Goal: Obtain resource: Download file/media

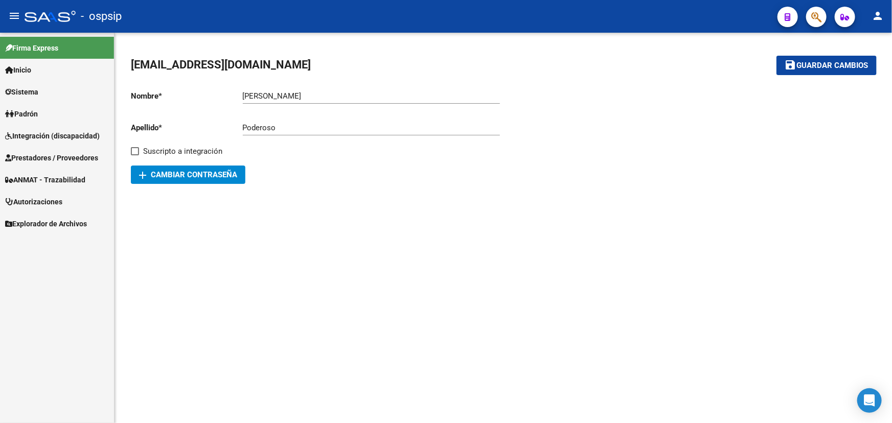
click at [49, 156] on span "Prestadores / Proveedores" at bounding box center [51, 157] width 93 height 11
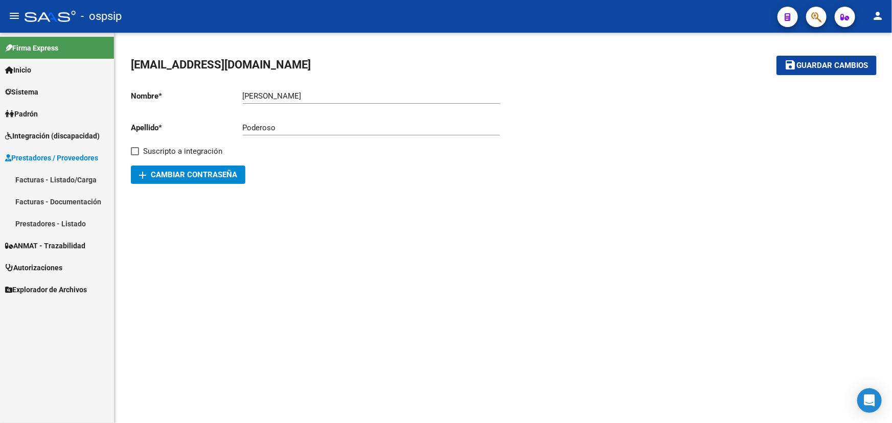
click at [61, 177] on link "Facturas - Listado/Carga" at bounding box center [57, 180] width 114 height 22
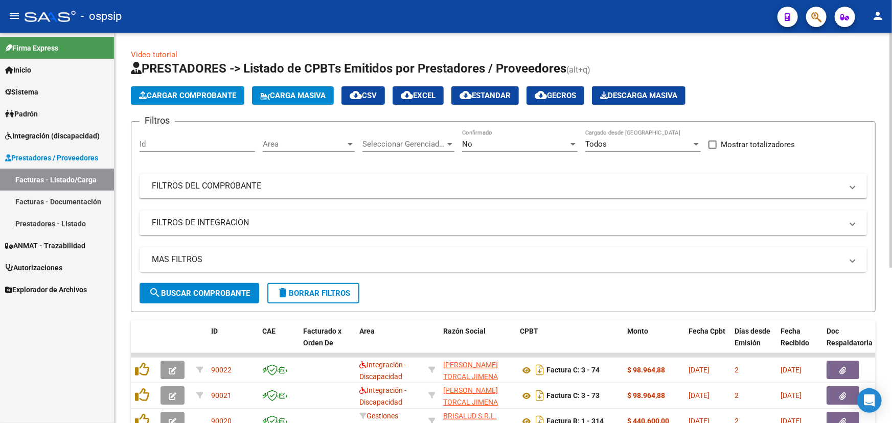
click at [492, 146] on div "No" at bounding box center [515, 144] width 106 height 9
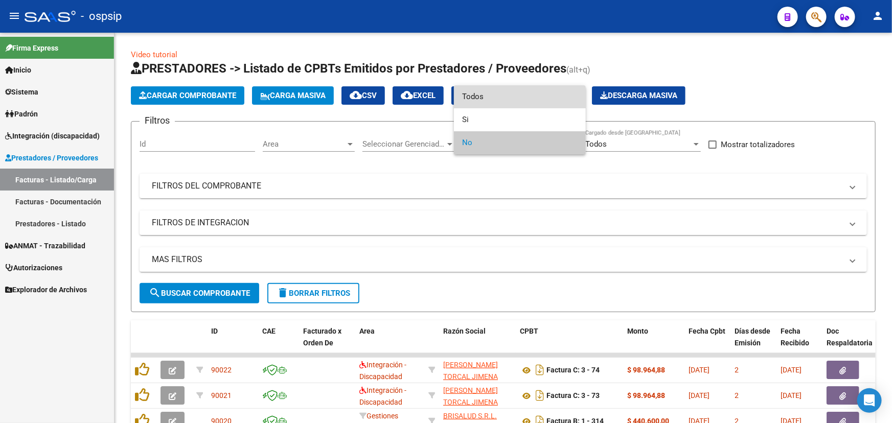
click at [504, 101] on span "Todos" at bounding box center [519, 96] width 115 height 23
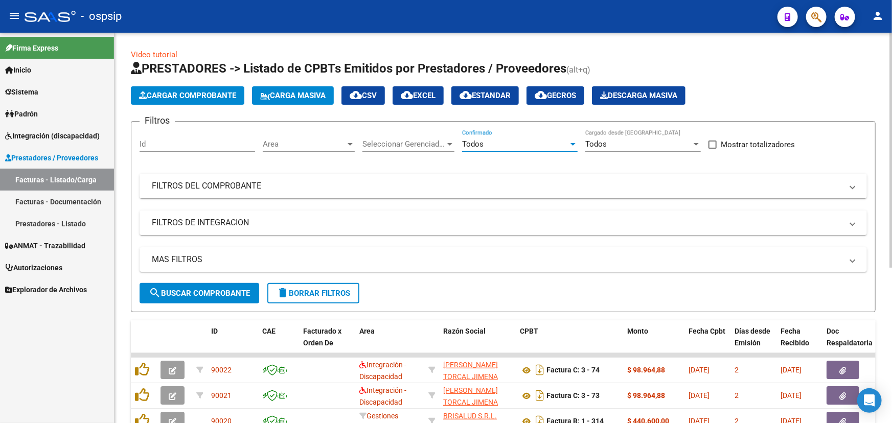
click at [225, 291] on span "search Buscar Comprobante" at bounding box center [199, 293] width 101 height 9
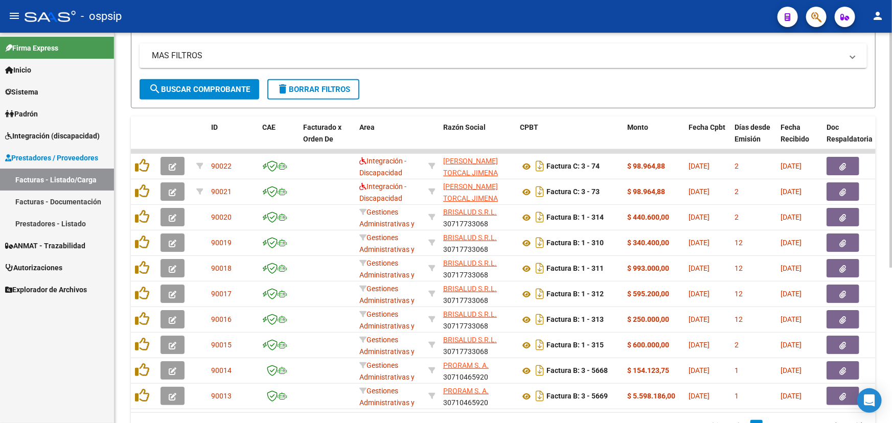
scroll to position [232, 0]
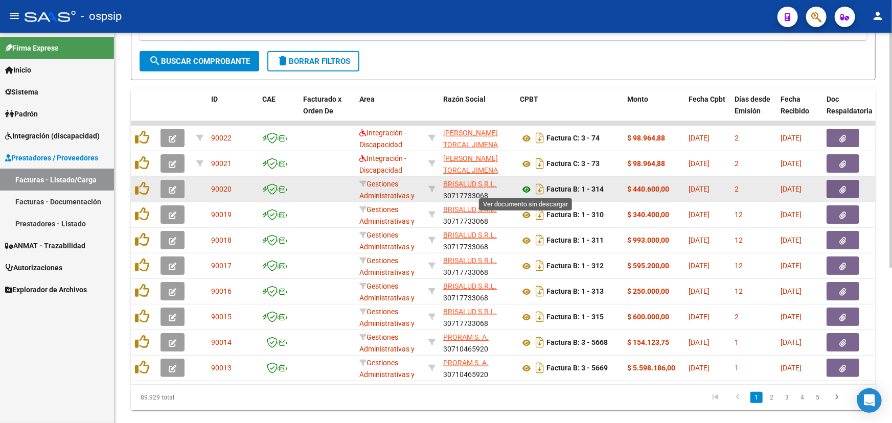
click at [525, 188] on icon at bounding box center [526, 189] width 13 height 12
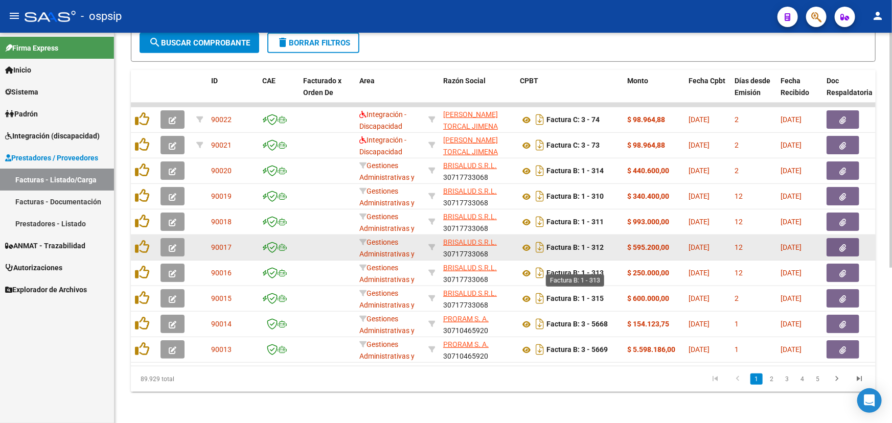
scroll to position [257, 0]
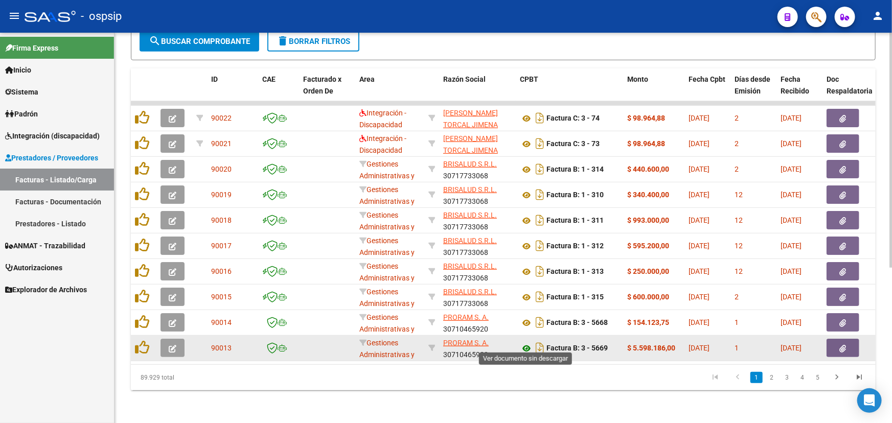
click at [524, 342] on icon at bounding box center [526, 348] width 13 height 12
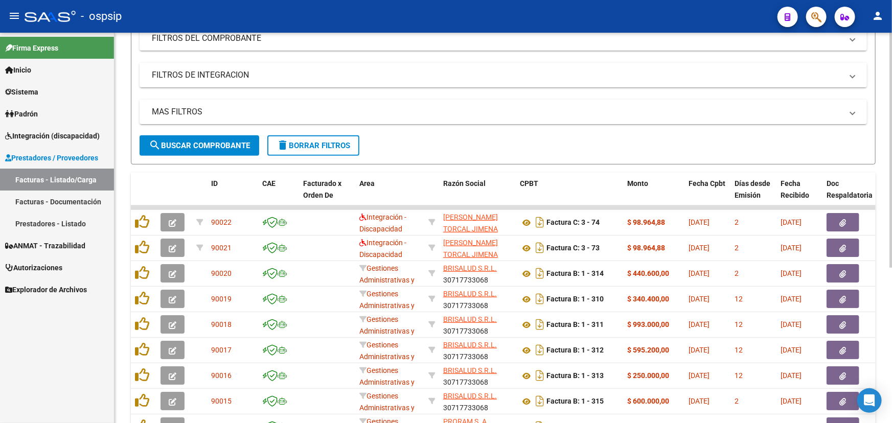
scroll to position [0, 0]
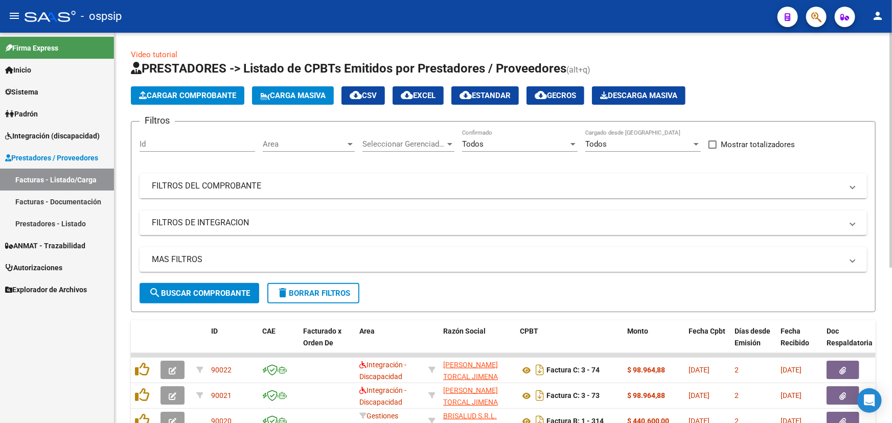
click at [246, 182] on mat-panel-title "FILTROS DEL COMPROBANTE" at bounding box center [497, 185] width 690 height 11
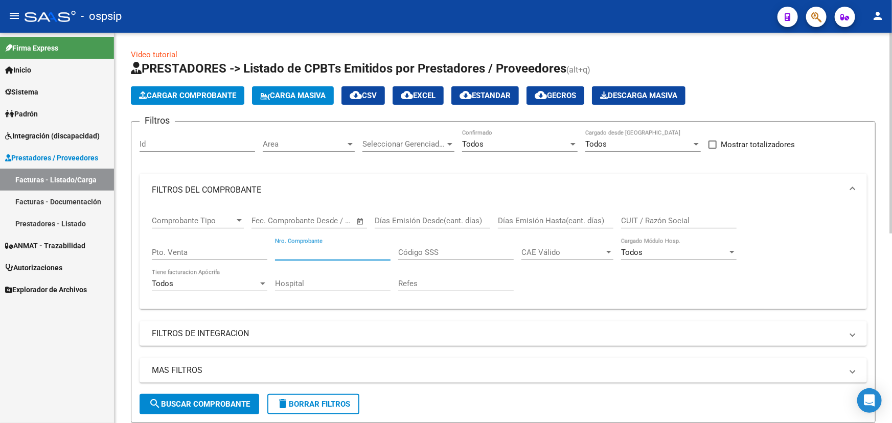
click at [287, 253] on input "Nro. Comprobante" at bounding box center [332, 252] width 115 height 9
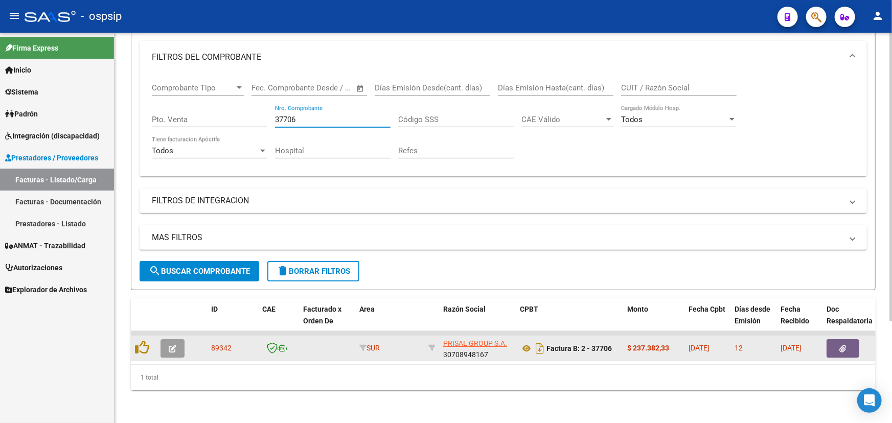
type input "37706"
click at [831, 339] on button "button" at bounding box center [842, 348] width 33 height 18
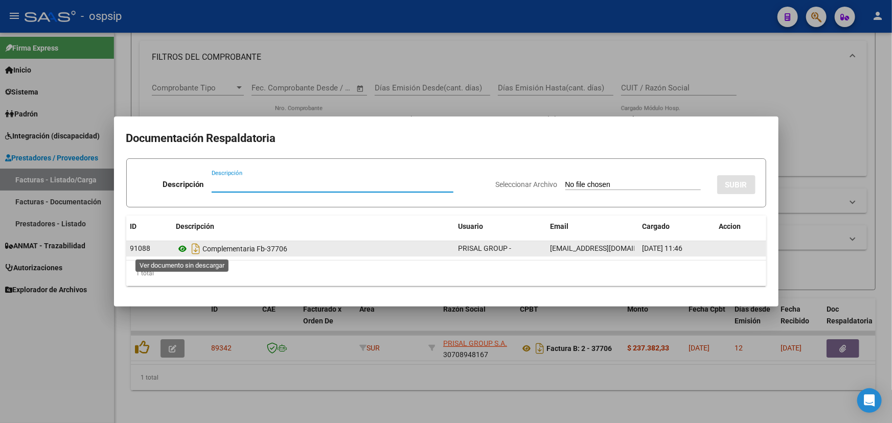
click at [178, 250] on icon at bounding box center [182, 249] width 13 height 12
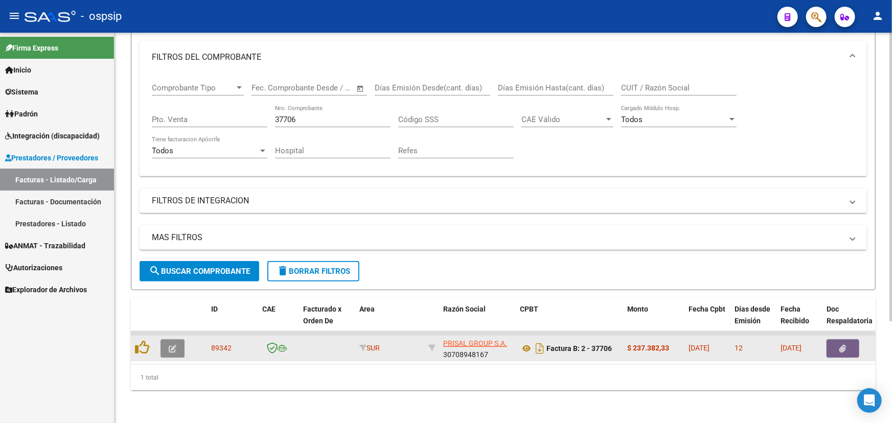
click at [180, 343] on button "button" at bounding box center [172, 348] width 24 height 18
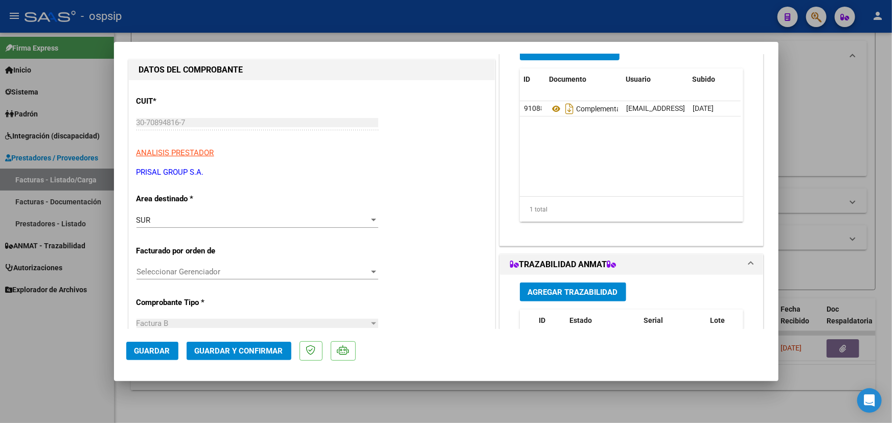
scroll to position [92, 0]
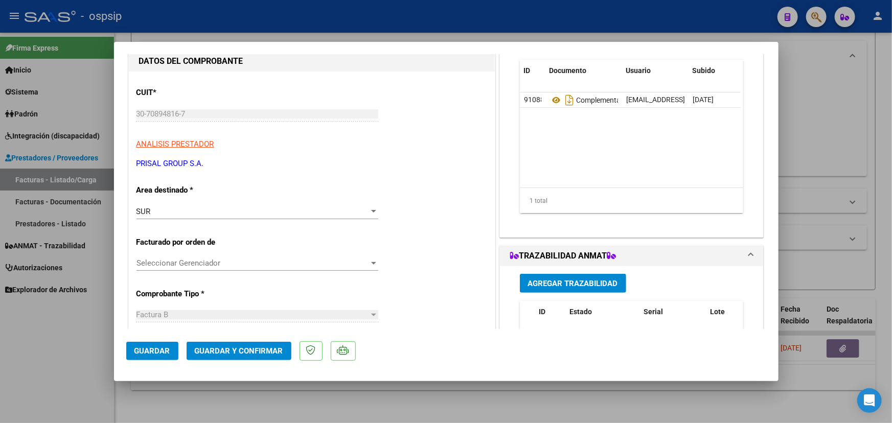
type input "$ 0,00"
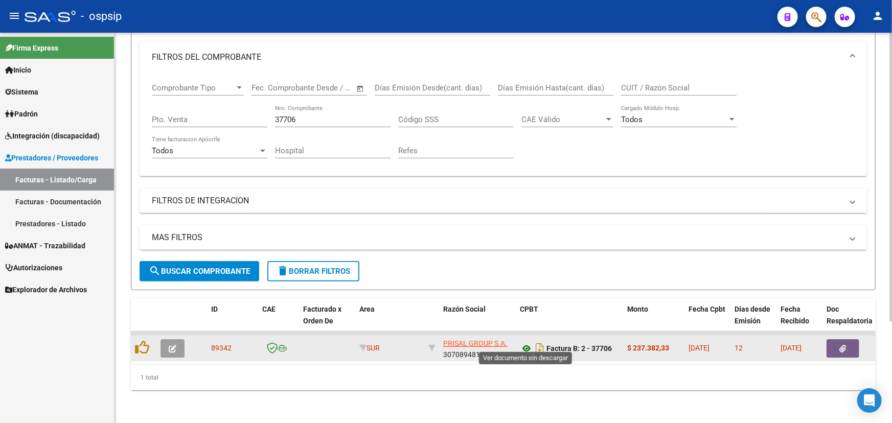
click at [526, 342] on icon at bounding box center [526, 348] width 13 height 12
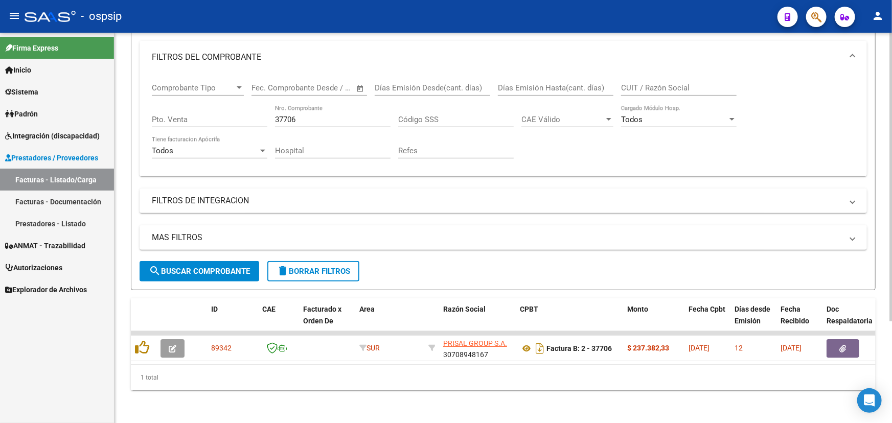
click at [283, 115] on input "37706" at bounding box center [332, 119] width 115 height 9
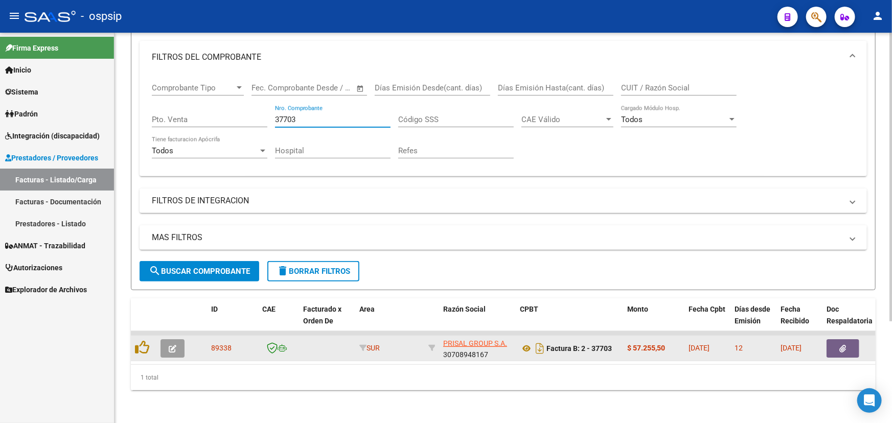
type input "37703"
click at [845, 345] on icon "button" at bounding box center [843, 349] width 7 height 8
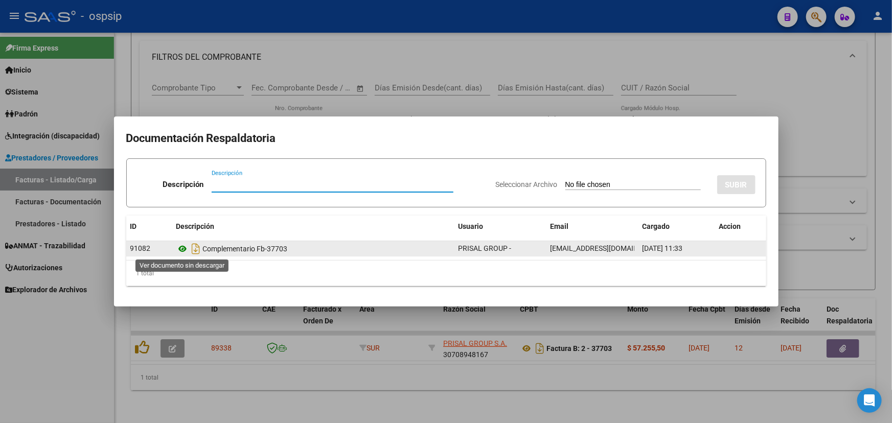
click at [184, 250] on icon at bounding box center [182, 249] width 13 height 12
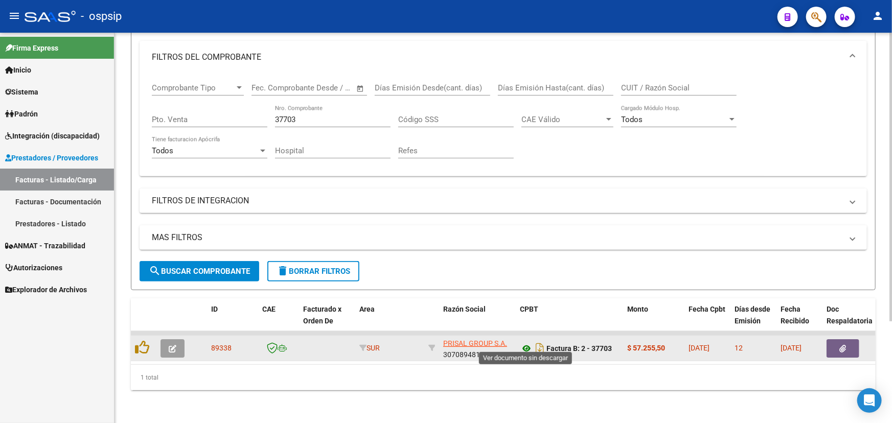
click at [525, 342] on icon at bounding box center [526, 348] width 13 height 12
click at [841, 345] on icon "button" at bounding box center [843, 349] width 7 height 8
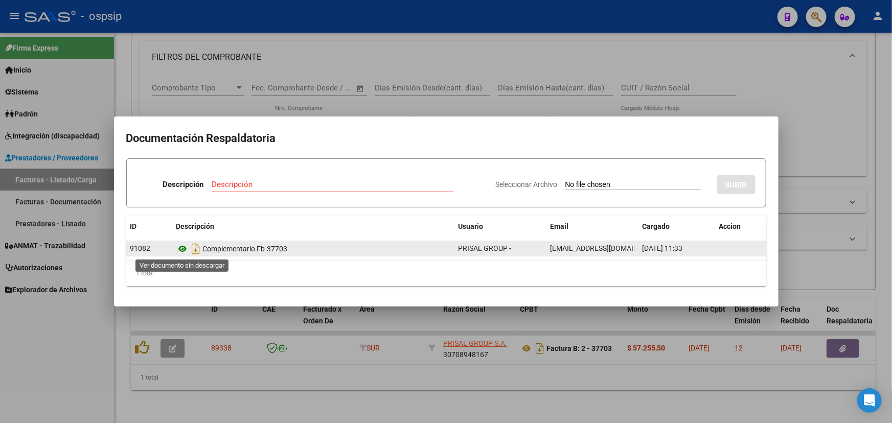
click at [181, 250] on icon at bounding box center [182, 249] width 13 height 12
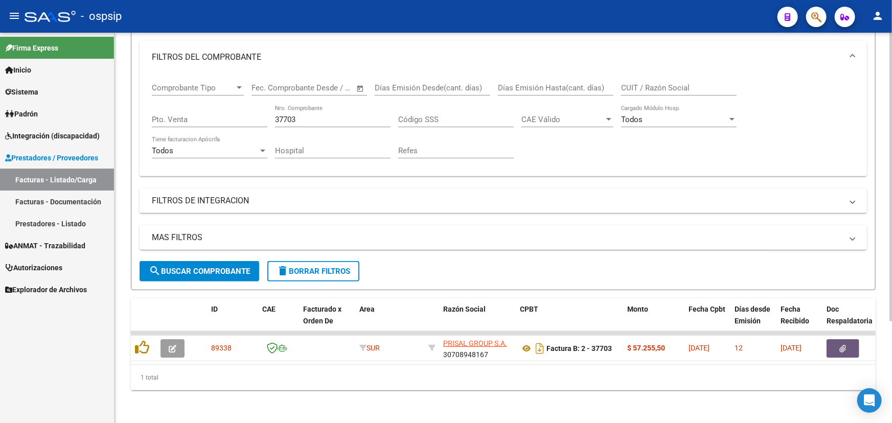
click at [290, 115] on input "37703" at bounding box center [332, 119] width 115 height 9
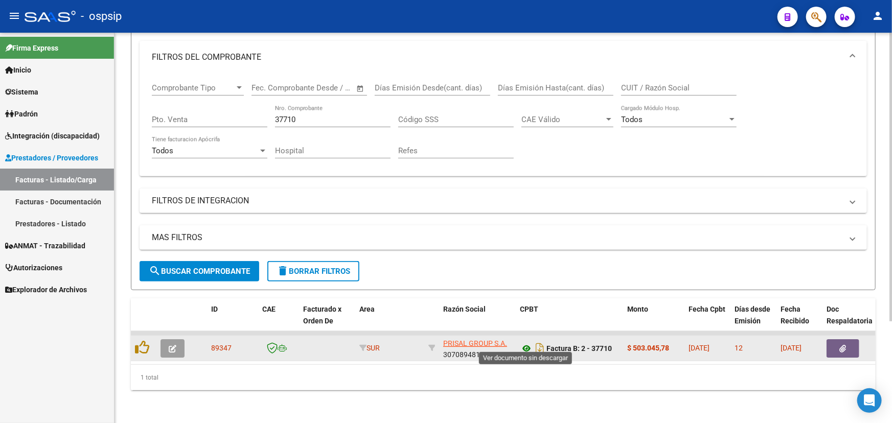
click at [523, 342] on icon at bounding box center [526, 348] width 13 height 12
click at [843, 344] on span "button" at bounding box center [843, 348] width 7 height 9
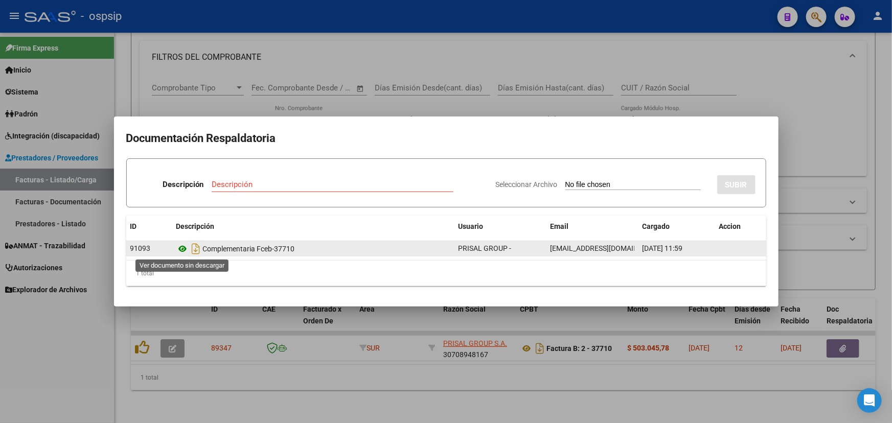
click at [179, 249] on icon at bounding box center [182, 249] width 13 height 12
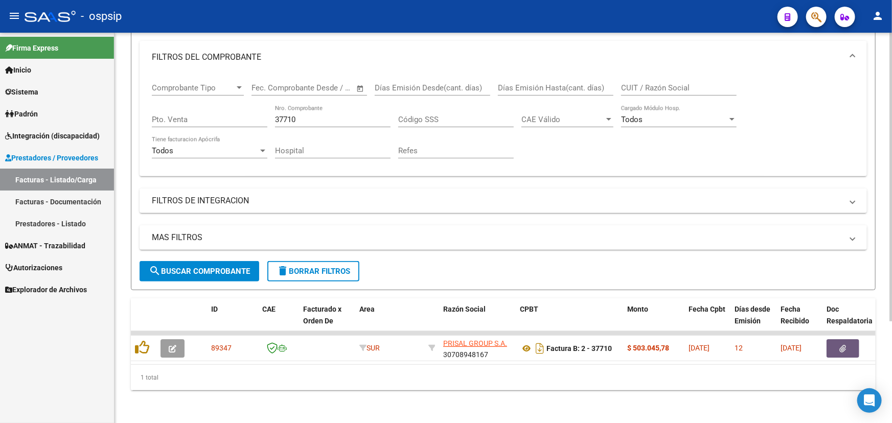
click at [290, 115] on input "37710" at bounding box center [332, 119] width 115 height 9
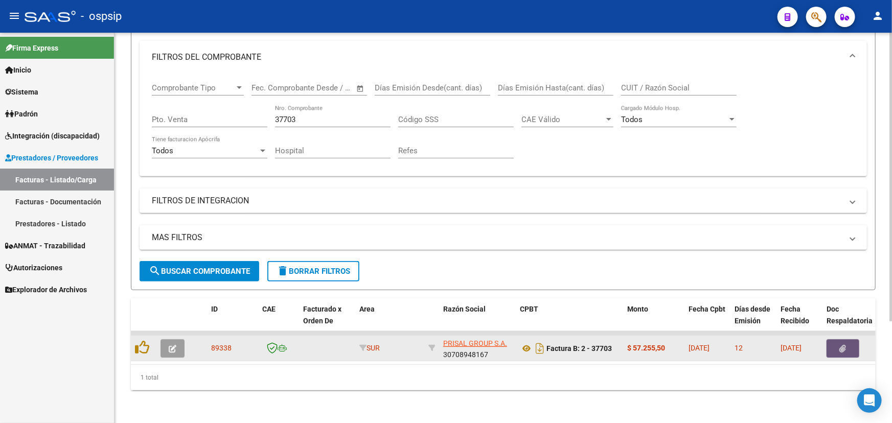
click at [848, 339] on button "button" at bounding box center [842, 348] width 33 height 18
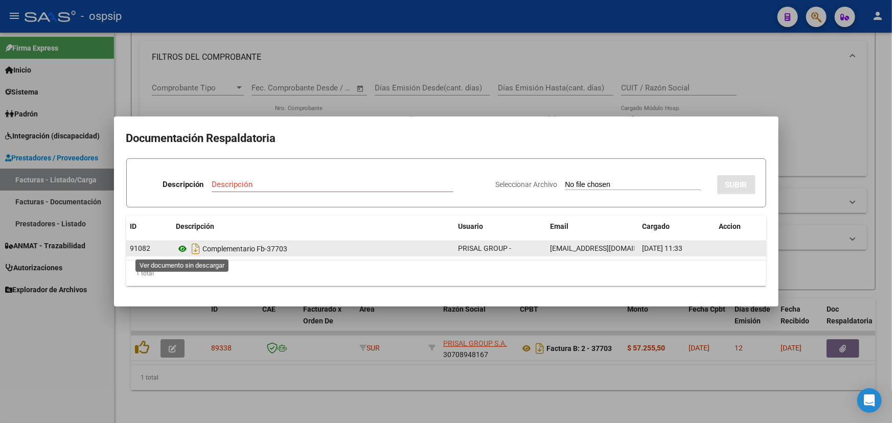
click at [184, 252] on icon at bounding box center [182, 249] width 13 height 12
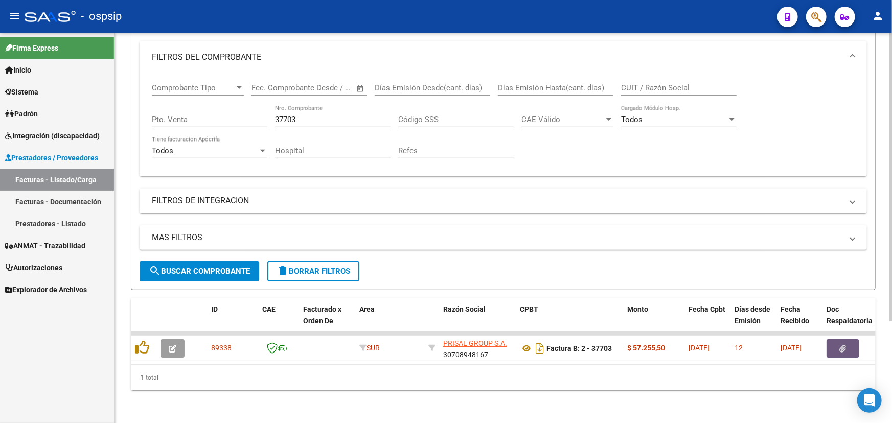
click at [312, 115] on input "37703" at bounding box center [332, 119] width 115 height 9
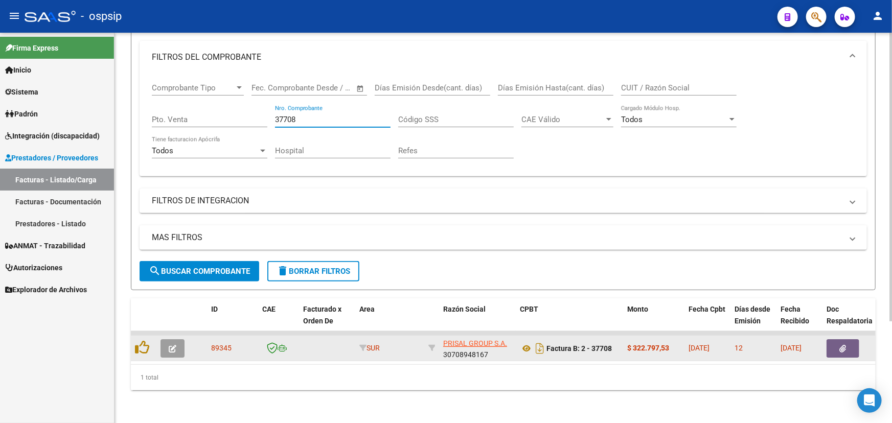
click at [846, 342] on button "button" at bounding box center [842, 348] width 33 height 18
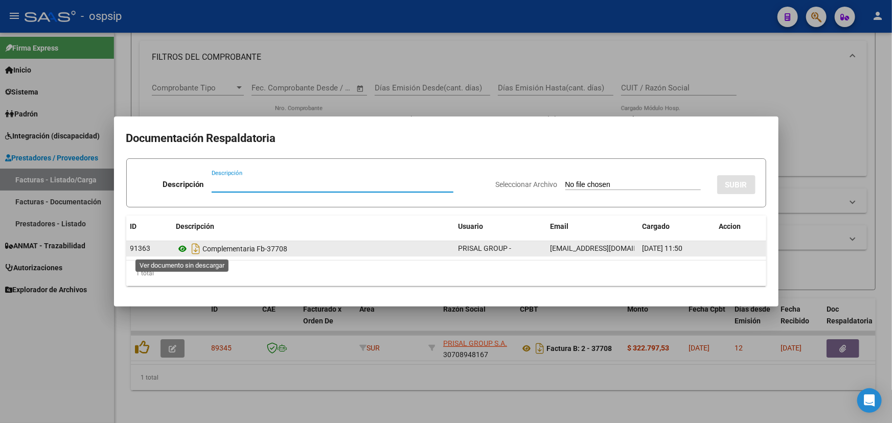
click at [182, 245] on icon at bounding box center [182, 249] width 13 height 12
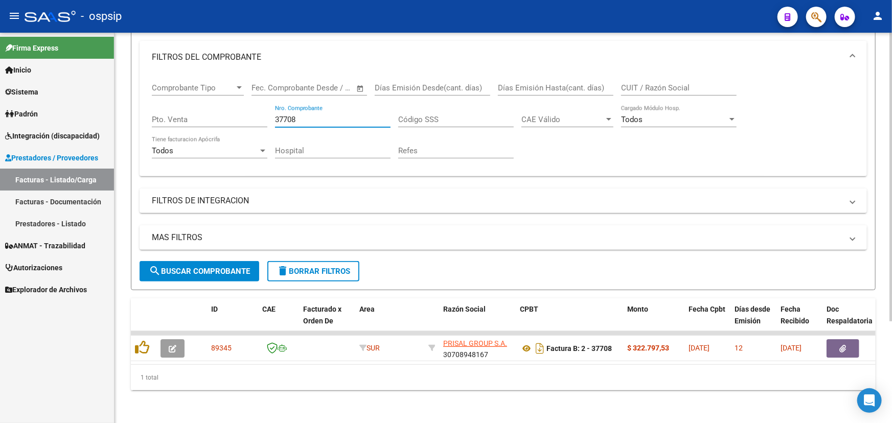
click at [312, 115] on input "37708" at bounding box center [332, 119] width 115 height 9
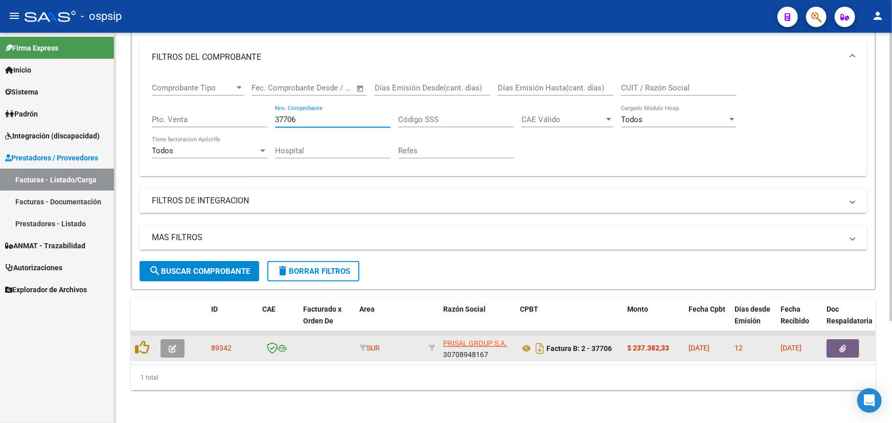
click at [842, 345] on icon "button" at bounding box center [843, 349] width 7 height 8
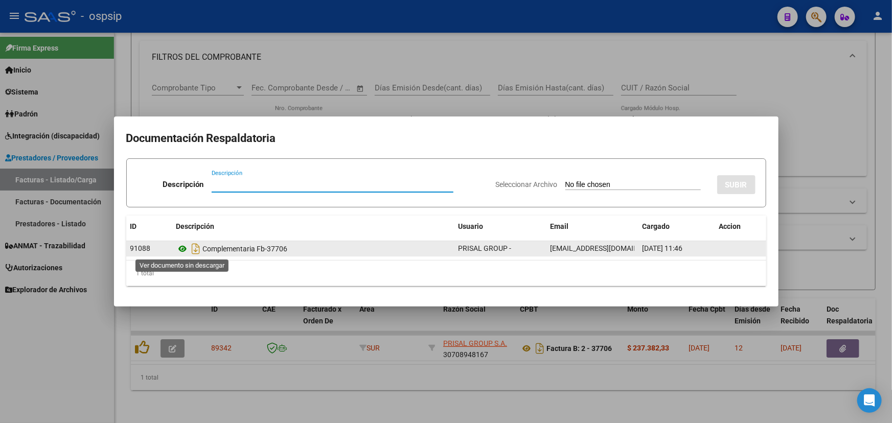
click at [179, 247] on icon at bounding box center [182, 249] width 13 height 12
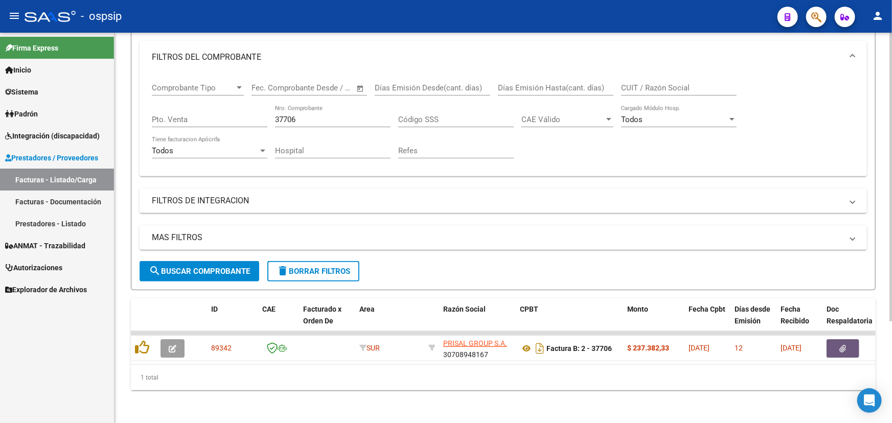
click at [286, 115] on input "37706" at bounding box center [332, 119] width 115 height 9
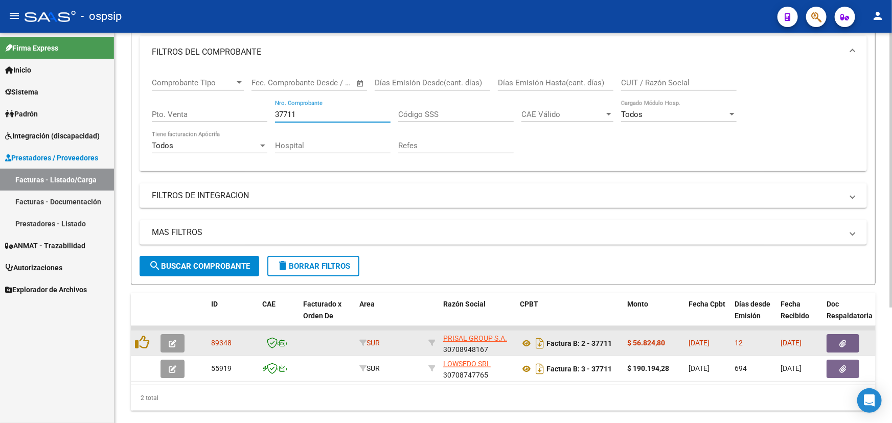
click at [836, 341] on button "button" at bounding box center [842, 343] width 33 height 18
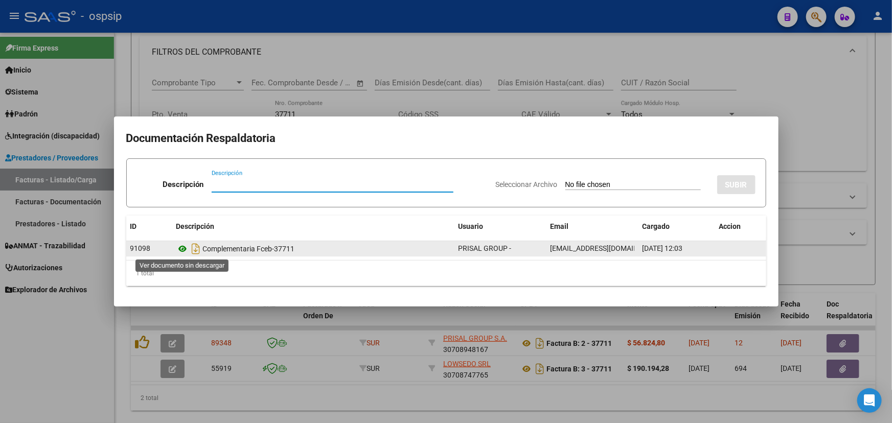
click at [182, 249] on icon at bounding box center [182, 249] width 13 height 12
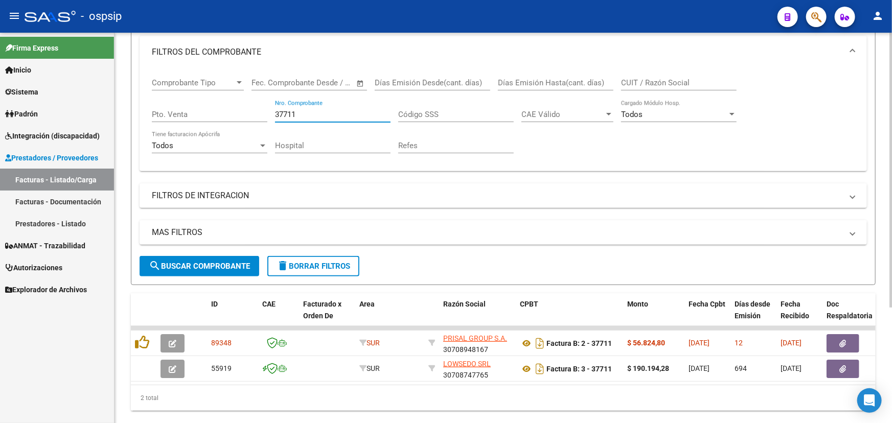
click at [290, 110] on input "37711" at bounding box center [332, 114] width 115 height 9
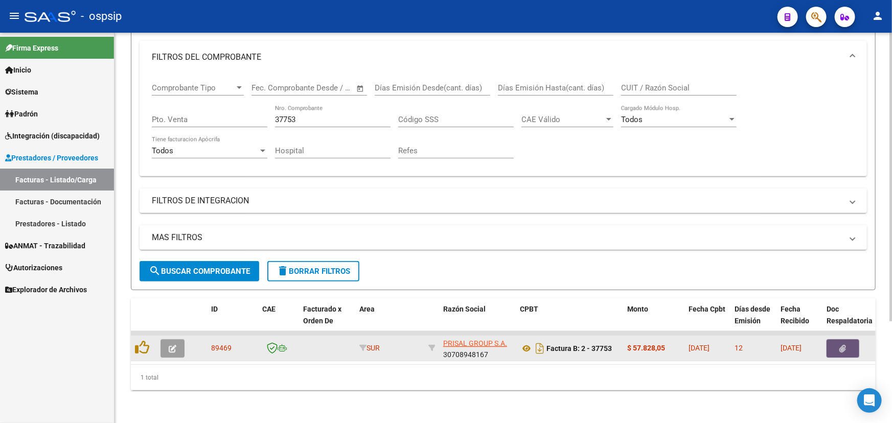
click at [847, 339] on button "button" at bounding box center [842, 348] width 33 height 18
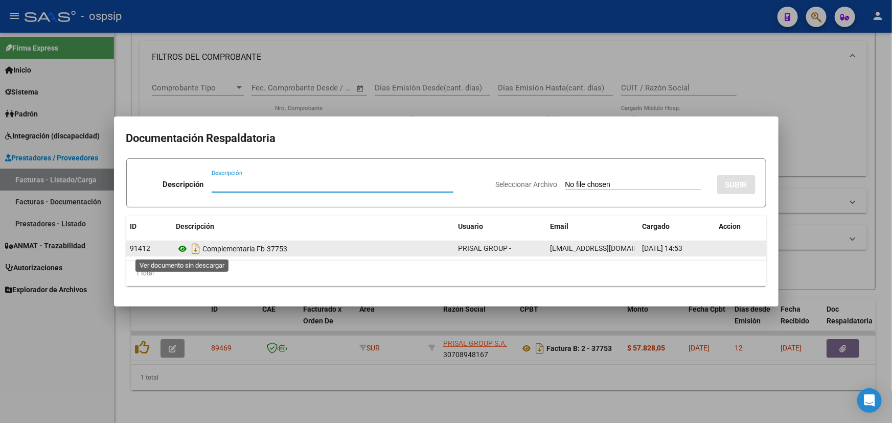
click at [181, 247] on icon at bounding box center [182, 249] width 13 height 12
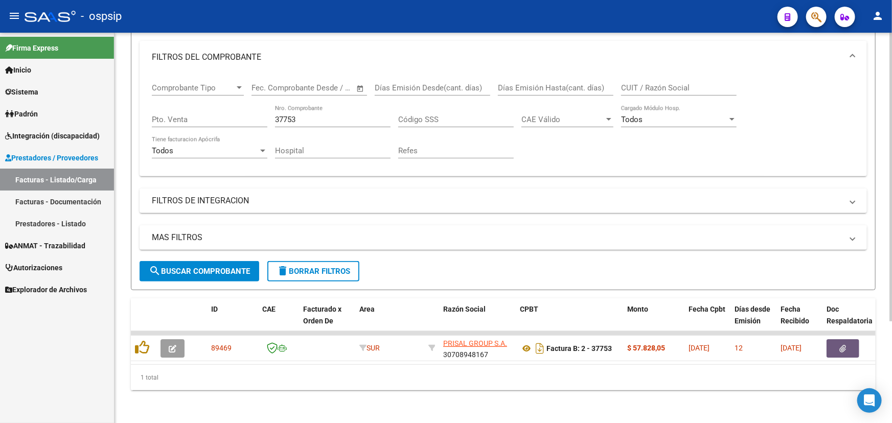
click at [344, 115] on input "37753" at bounding box center [332, 119] width 115 height 9
click at [343, 115] on input "37753" at bounding box center [332, 119] width 115 height 9
click at [281, 115] on input "37753" at bounding box center [332, 119] width 115 height 9
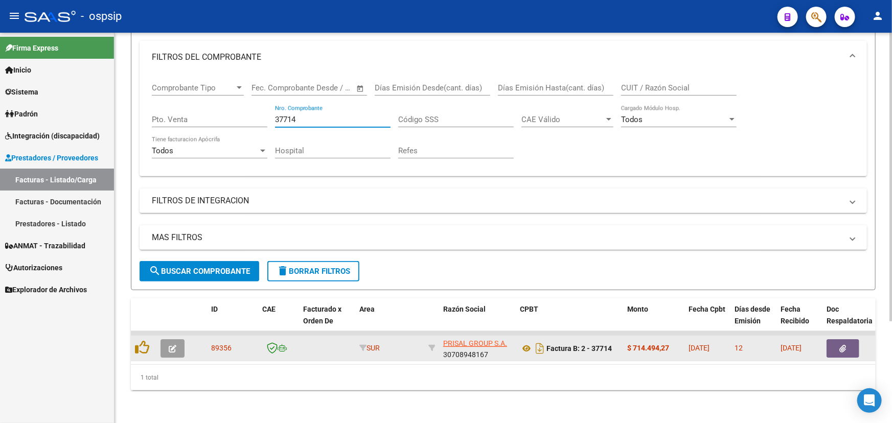
click at [845, 345] on icon "button" at bounding box center [843, 349] width 7 height 8
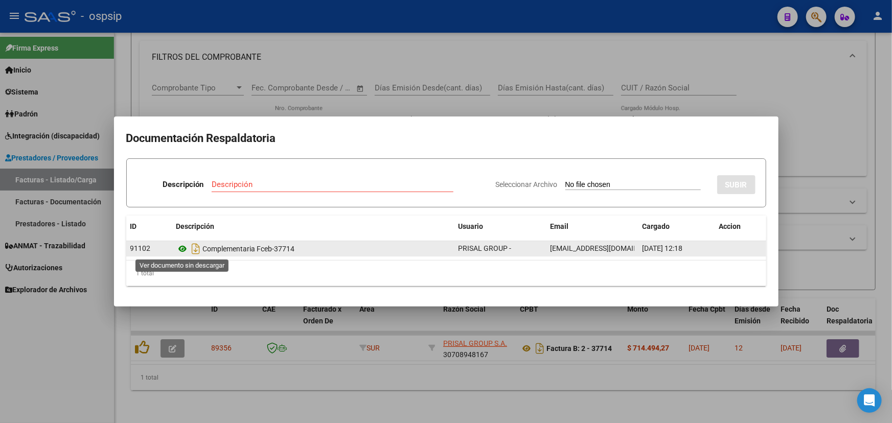
click at [177, 248] on icon at bounding box center [182, 249] width 13 height 12
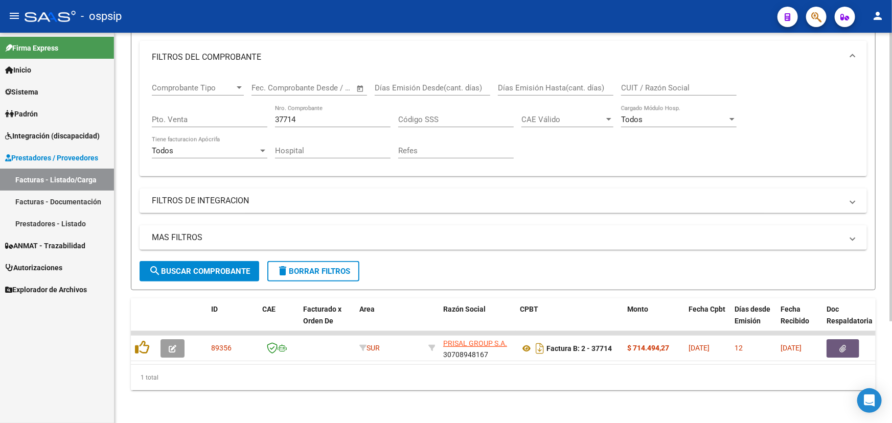
click at [282, 115] on input "37714" at bounding box center [332, 119] width 115 height 9
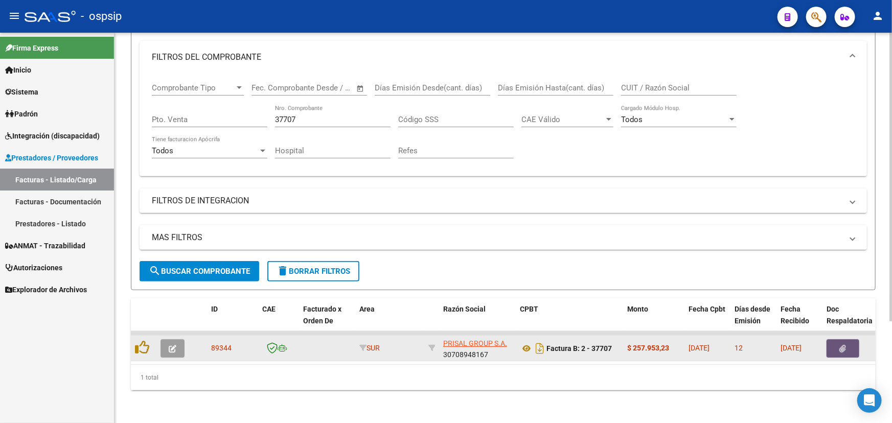
click at [849, 339] on button "button" at bounding box center [842, 348] width 33 height 18
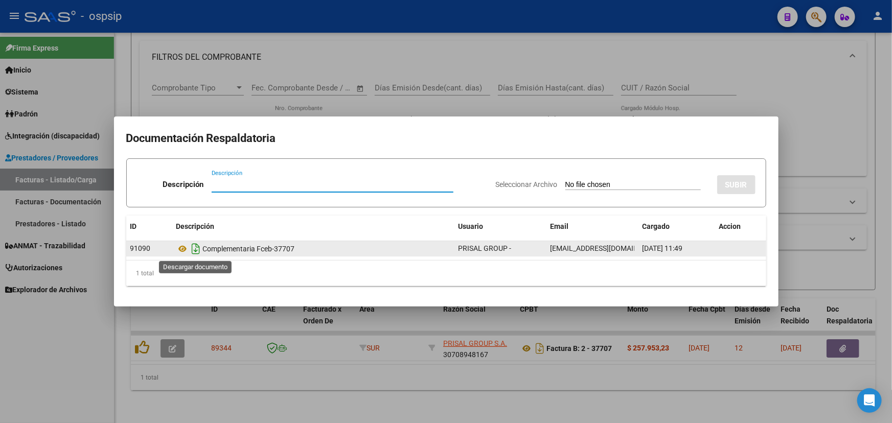
click at [191, 247] on icon "Descargar documento" at bounding box center [196, 249] width 13 height 16
click at [179, 248] on icon at bounding box center [182, 249] width 13 height 12
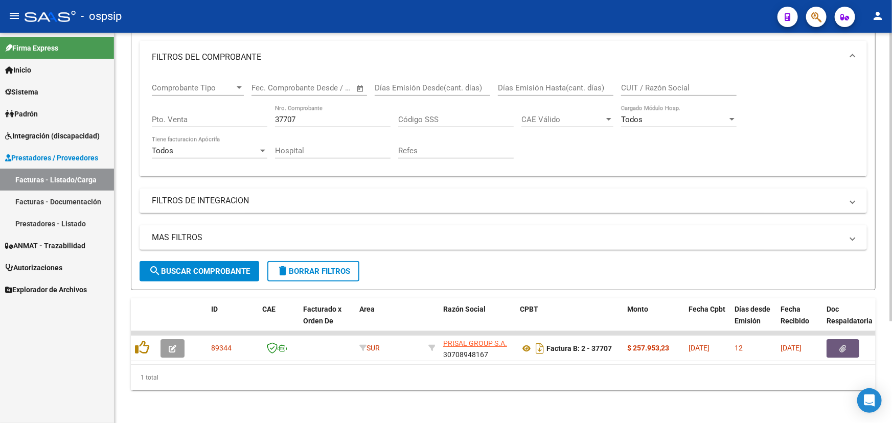
click at [281, 115] on input "37707" at bounding box center [332, 119] width 115 height 9
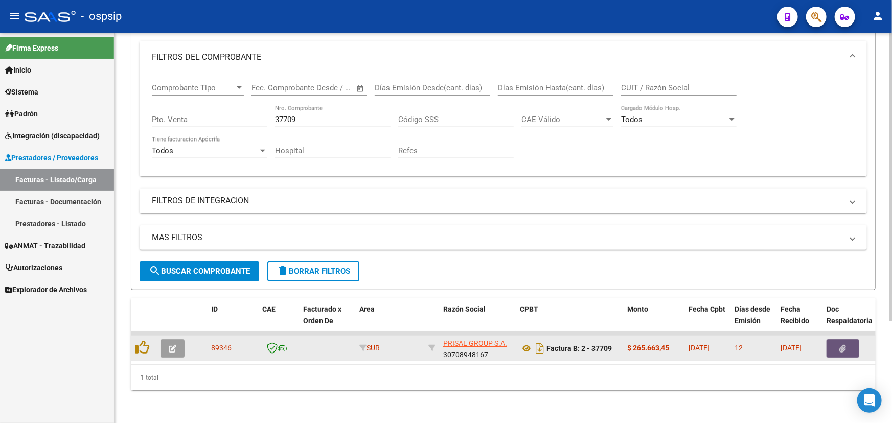
click at [838, 339] on button "button" at bounding box center [842, 348] width 33 height 18
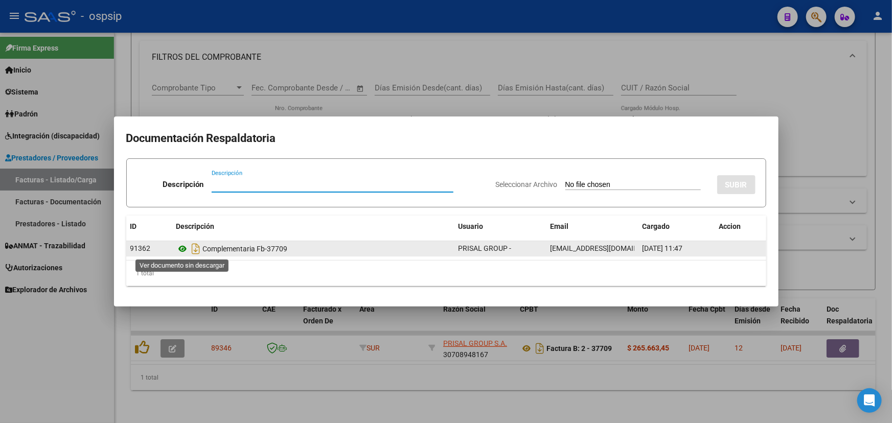
click at [180, 246] on icon at bounding box center [182, 249] width 13 height 12
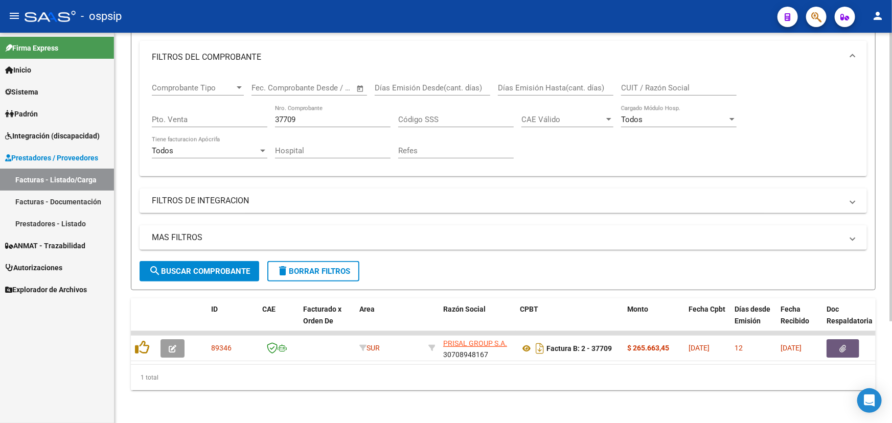
click at [278, 115] on input "37709" at bounding box center [332, 119] width 115 height 9
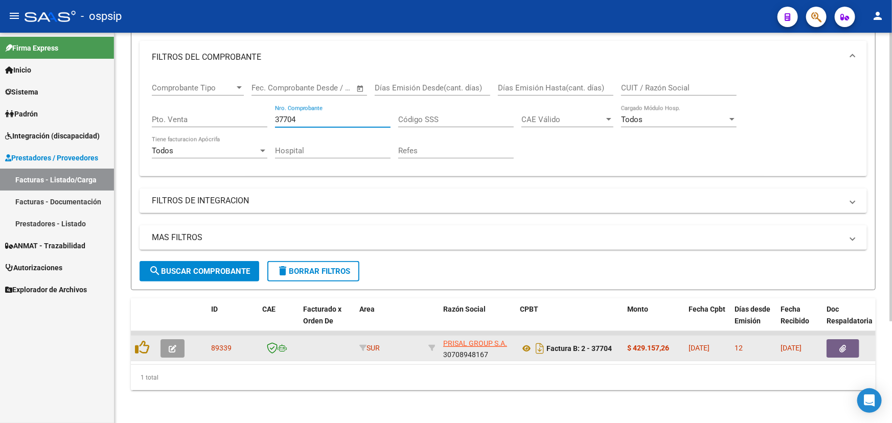
type input "37704"
click at [848, 343] on button "button" at bounding box center [842, 348] width 33 height 18
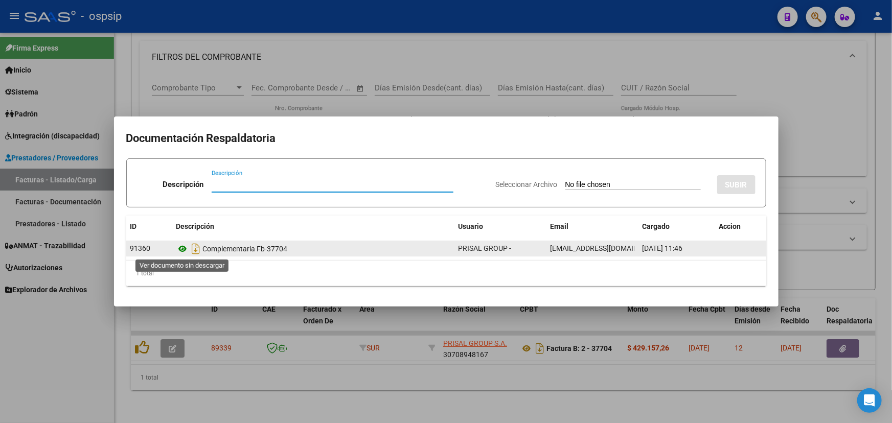
click at [182, 249] on icon at bounding box center [182, 249] width 13 height 12
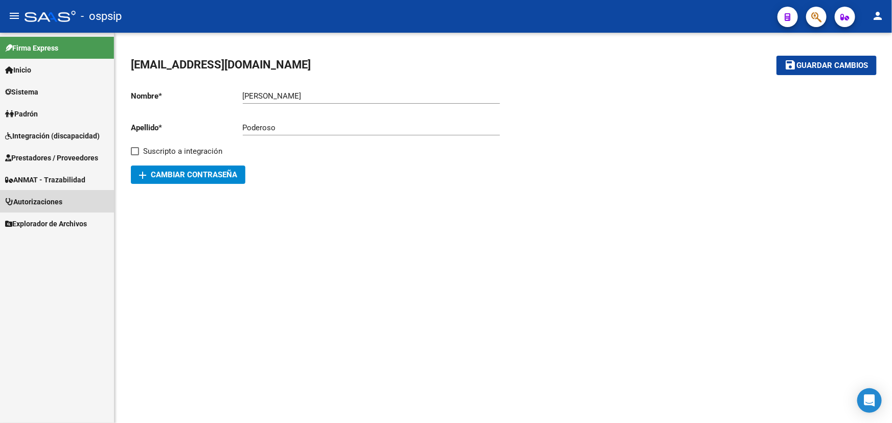
click at [56, 201] on span "Autorizaciones" at bounding box center [33, 201] width 57 height 11
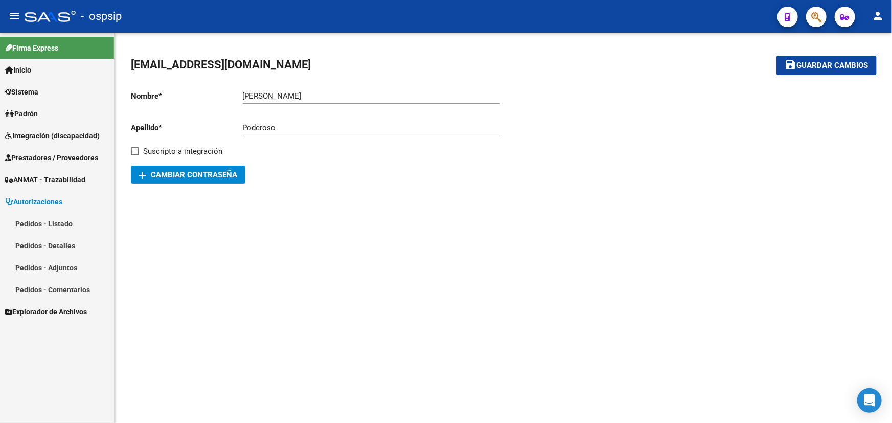
click at [49, 220] on link "Pedidos - Listado" at bounding box center [57, 224] width 114 height 22
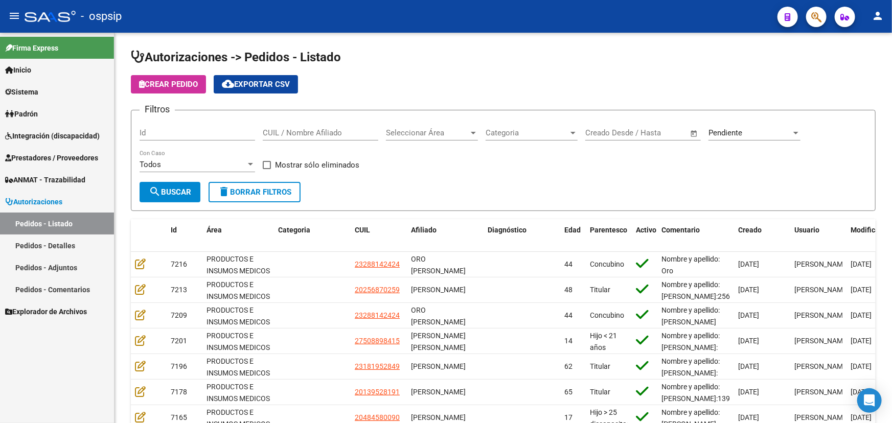
click at [49, 219] on link "Pedidos - Listado" at bounding box center [57, 224] width 114 height 22
